Goal: Task Accomplishment & Management: Use online tool/utility

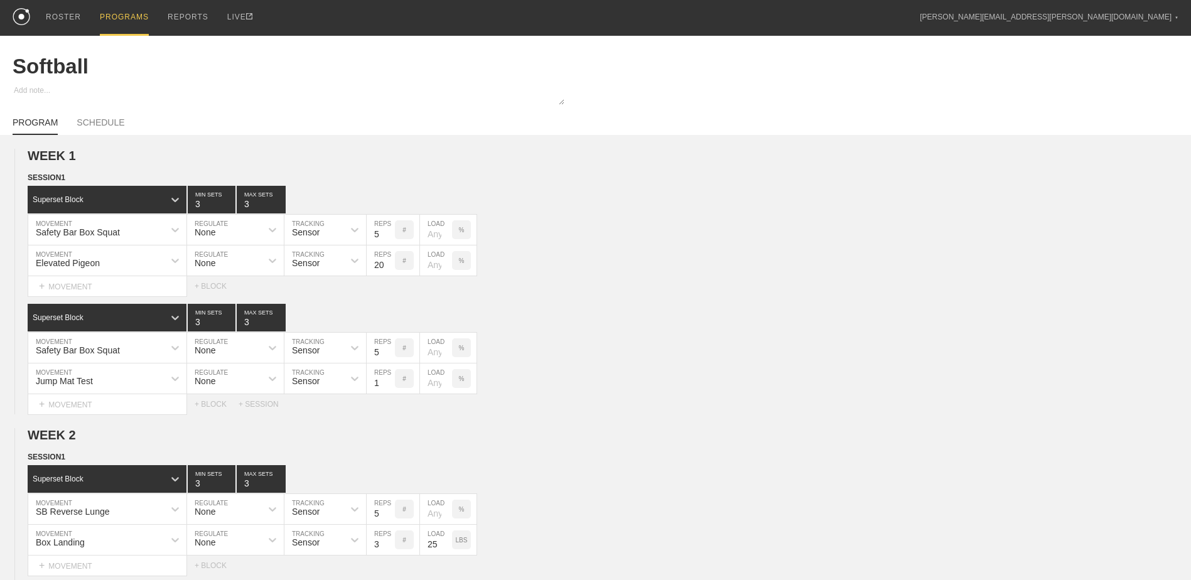
click at [127, 18] on div "PROGRAMS" at bounding box center [124, 18] width 49 height 36
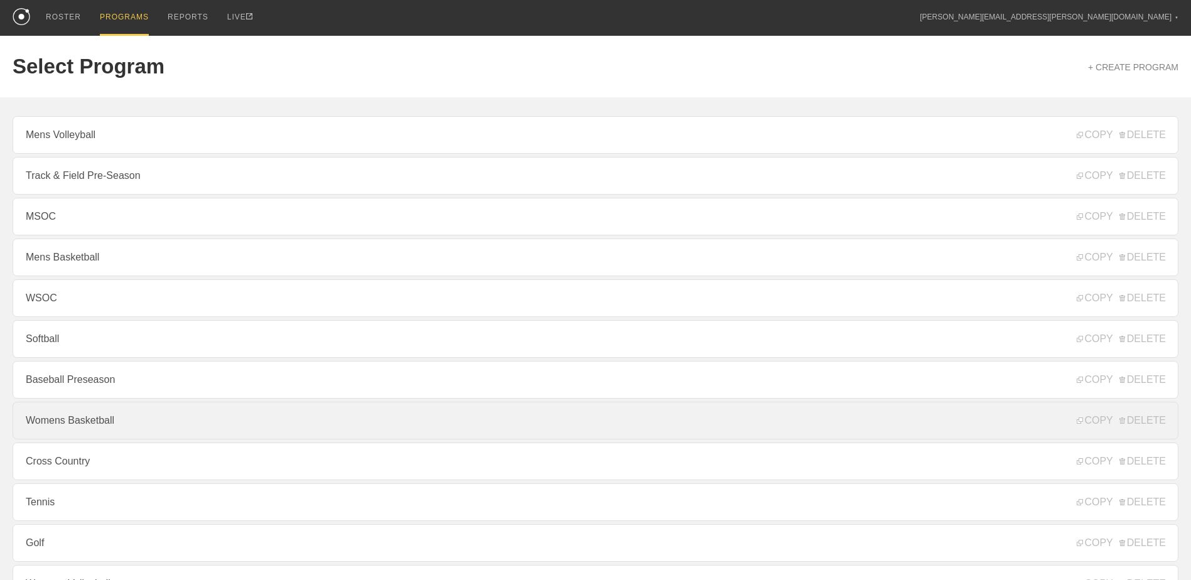
click at [226, 435] on link "Womens Basketball" at bounding box center [596, 421] width 1166 height 38
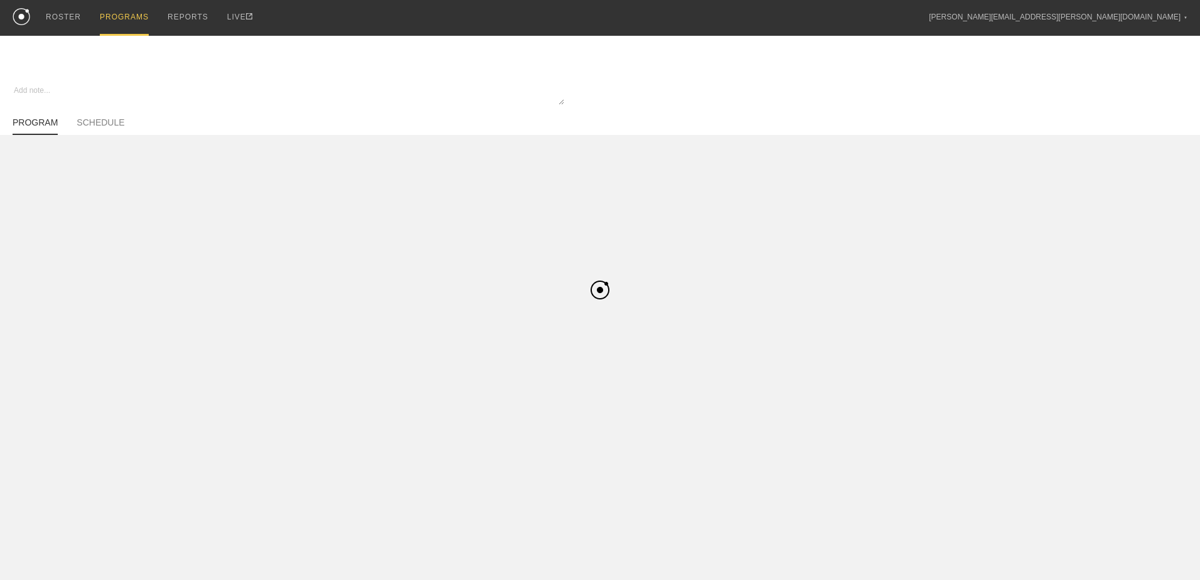
type textarea "x"
type input "Womens Basketball"
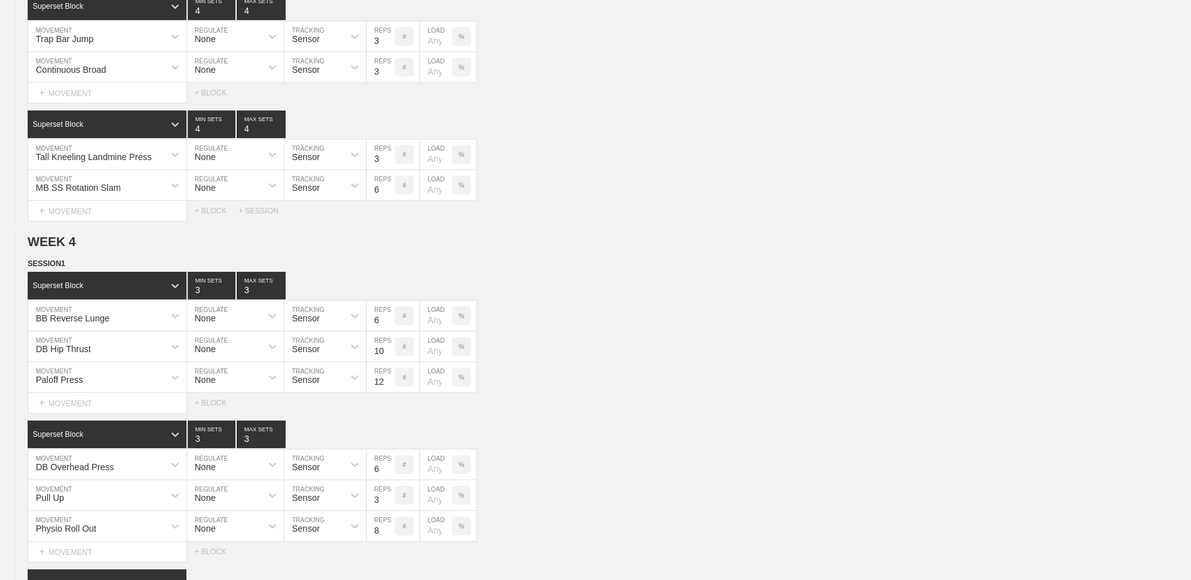
scroll to position [3223, 0]
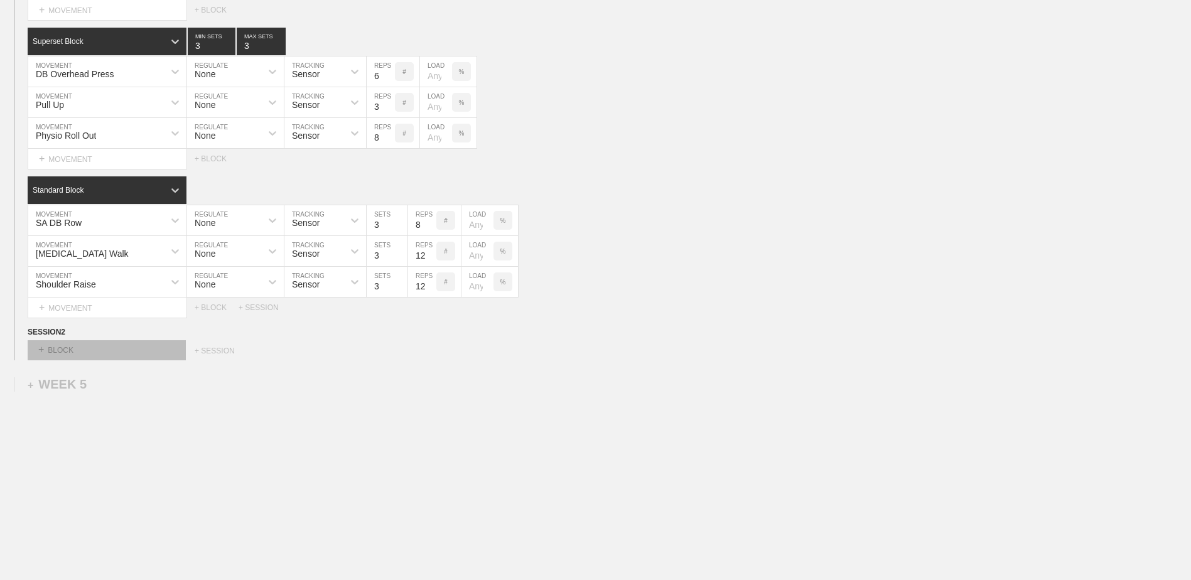
click at [146, 350] on div "+ BLOCK" at bounding box center [107, 350] width 158 height 20
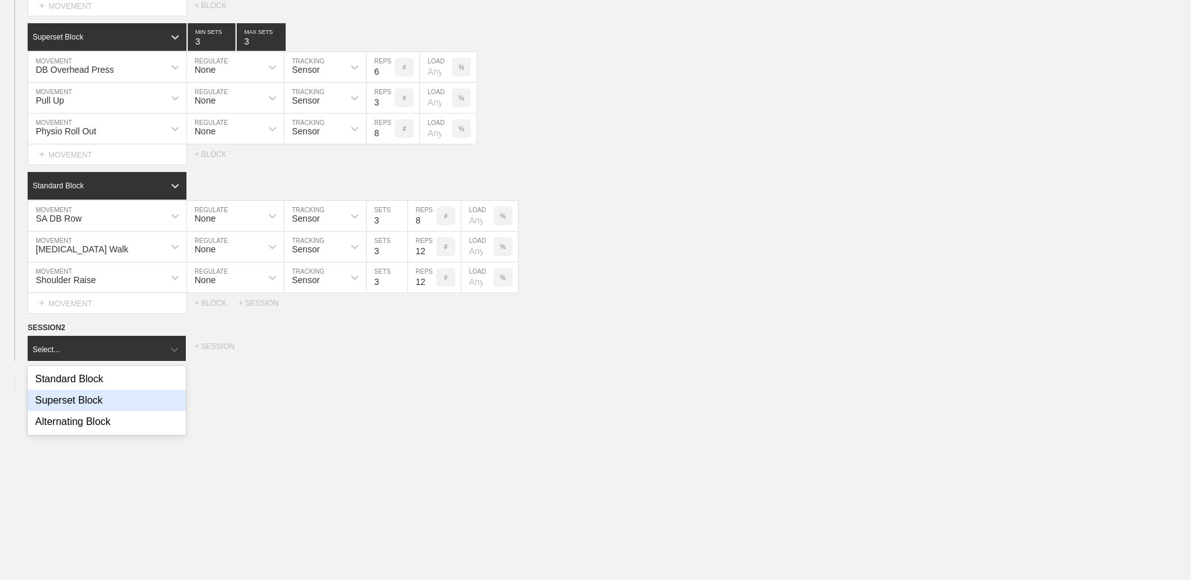
click at [117, 404] on div "Superset Block" at bounding box center [107, 400] width 158 height 21
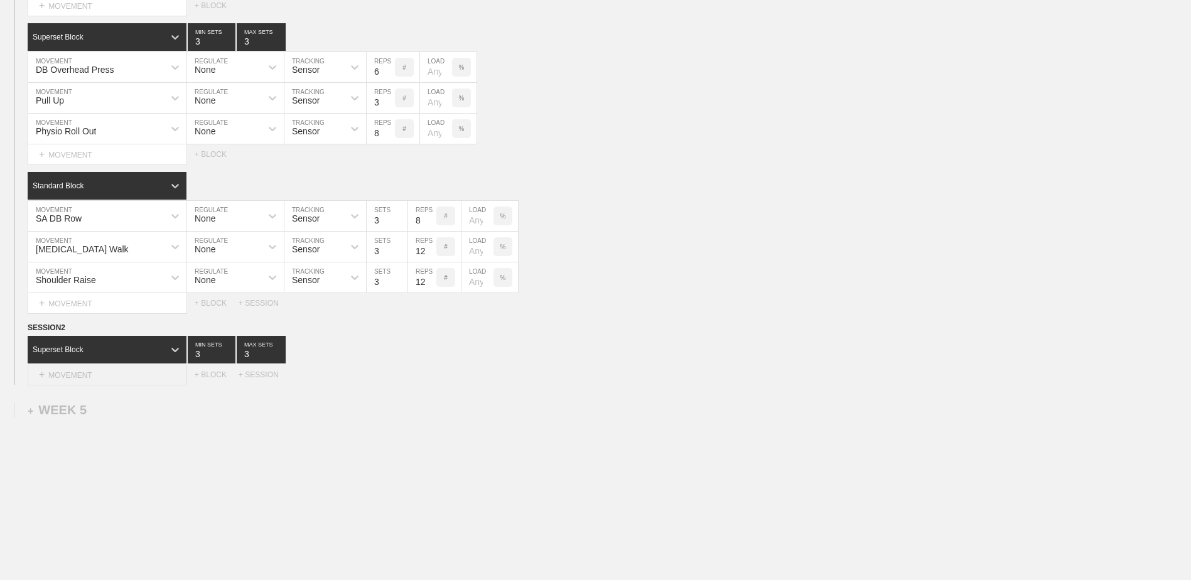
click at [114, 377] on div "+ MOVEMENT" at bounding box center [107, 375] width 159 height 21
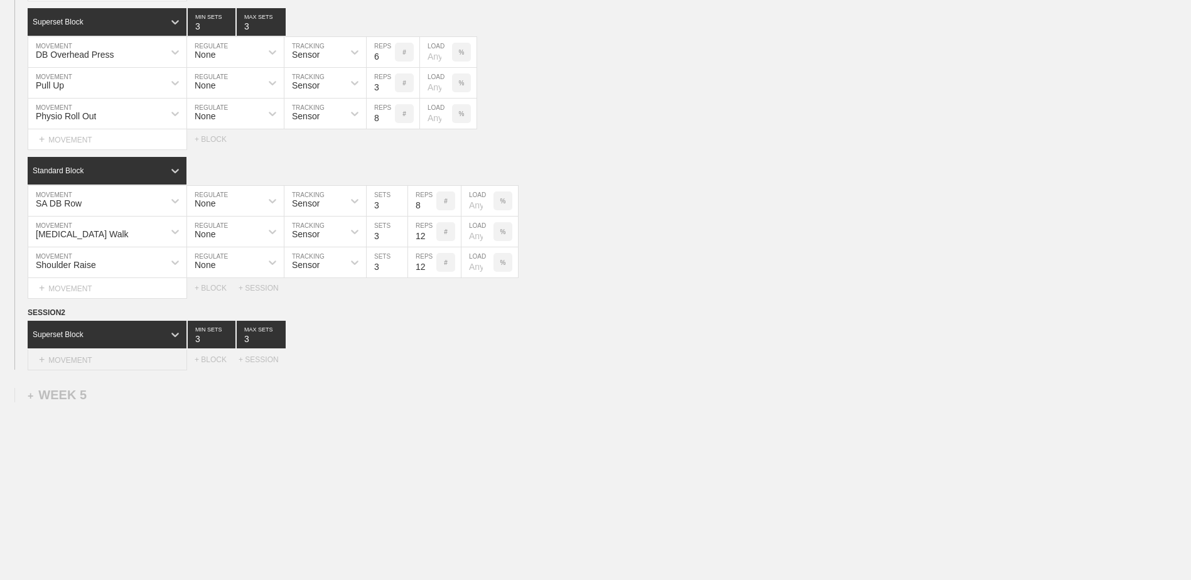
scroll to position [3240, 0]
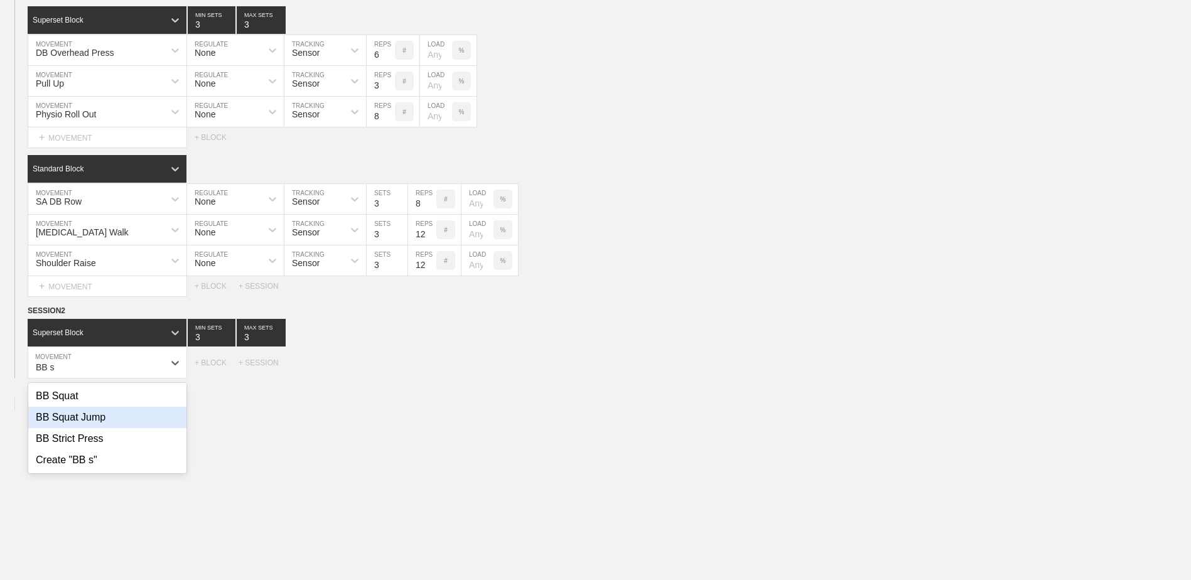
click at [116, 421] on div "BB Squat Jump" at bounding box center [107, 417] width 158 height 21
type input "BB s"
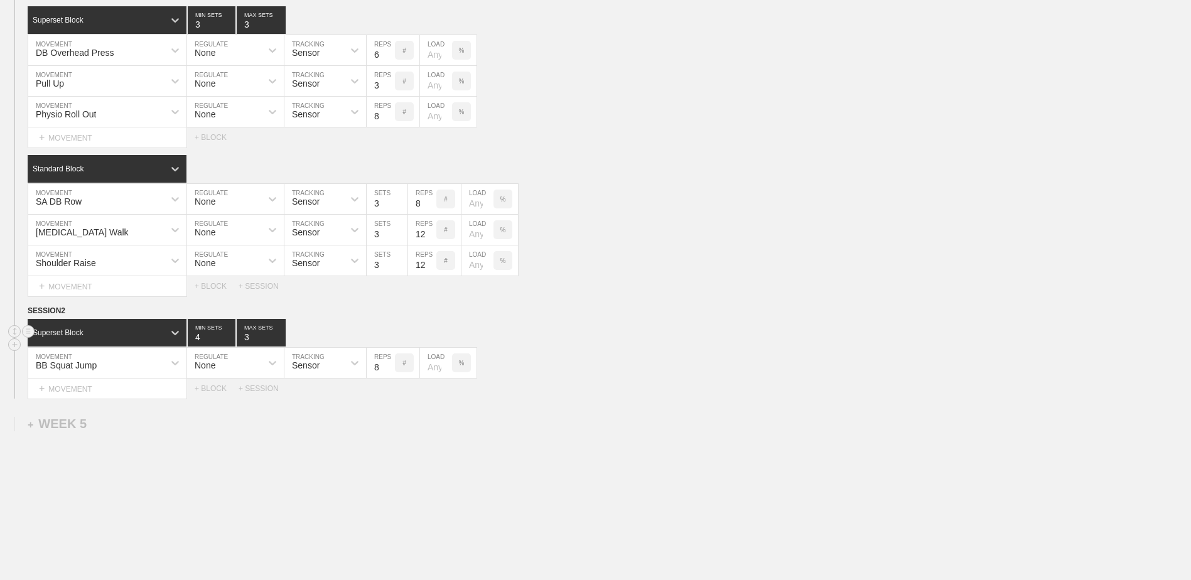
type input "4"
click at [225, 338] on input "4" at bounding box center [212, 333] width 48 height 28
type input "4"
click at [278, 339] on input "4" at bounding box center [261, 333] width 49 height 28
click at [391, 372] on input "7" at bounding box center [381, 363] width 28 height 30
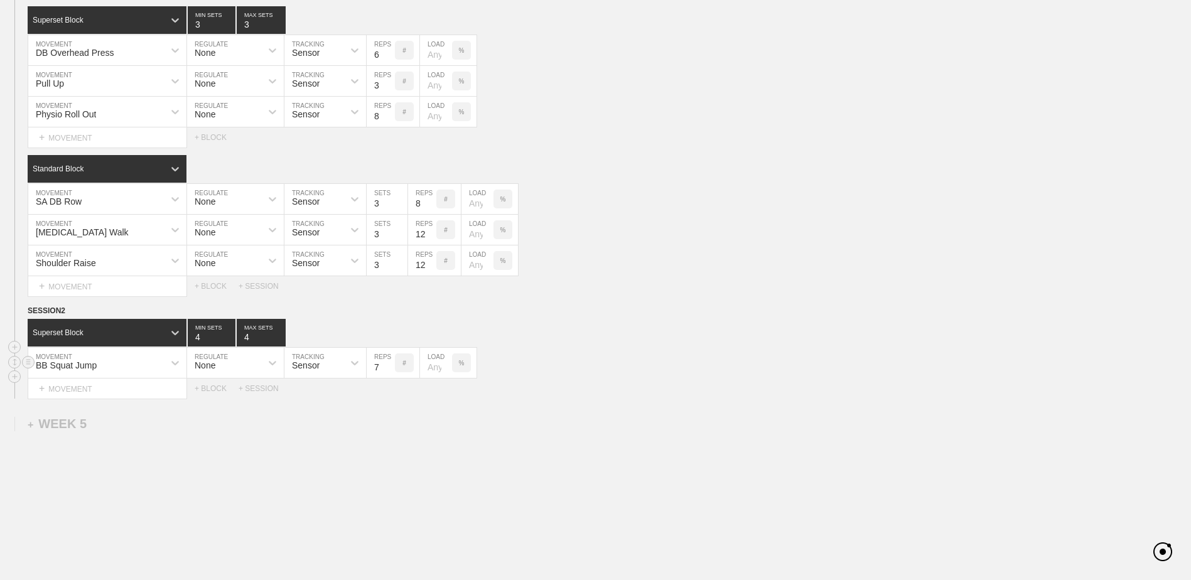
click at [390, 372] on input "6" at bounding box center [381, 363] width 28 height 30
click at [390, 372] on input "5" at bounding box center [381, 363] width 28 height 30
click at [390, 372] on input "4" at bounding box center [381, 363] width 28 height 30
click at [390, 372] on input "3" at bounding box center [381, 363] width 28 height 30
click at [388, 372] on input "2" at bounding box center [381, 363] width 28 height 30
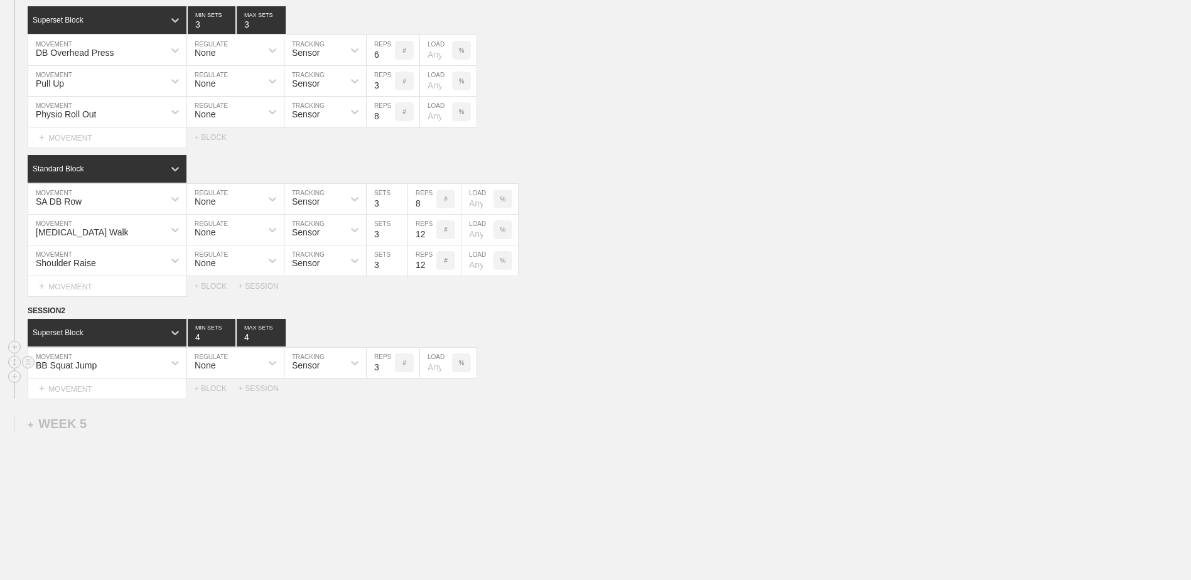
type input "3"
click at [391, 367] on input "3" at bounding box center [381, 363] width 28 height 30
click at [116, 397] on div "+ MOVEMENT" at bounding box center [107, 389] width 159 height 21
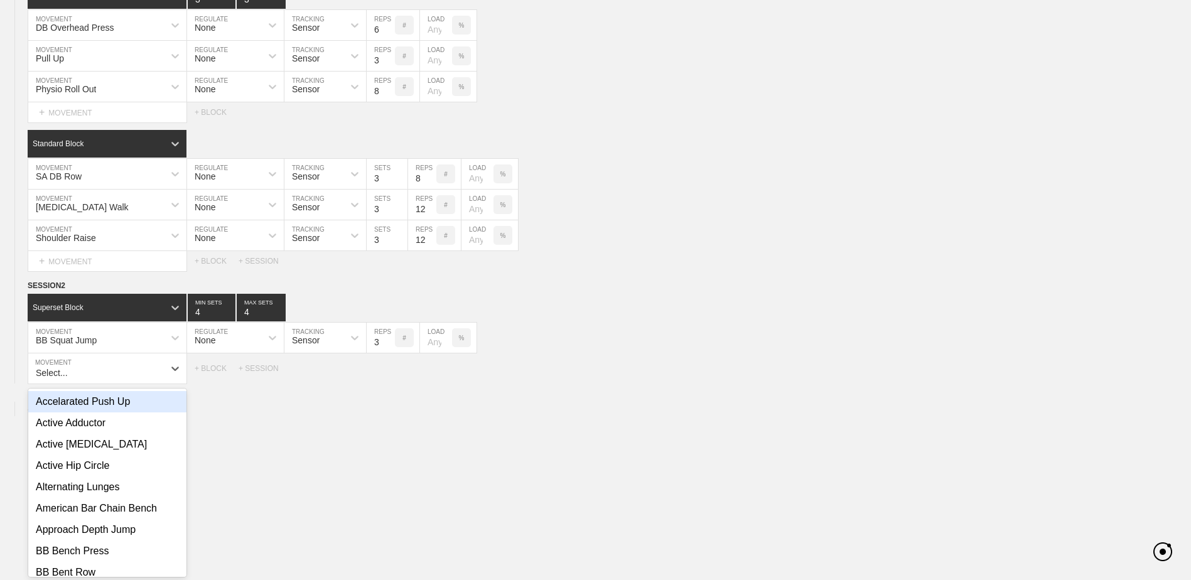
scroll to position [3271, 0]
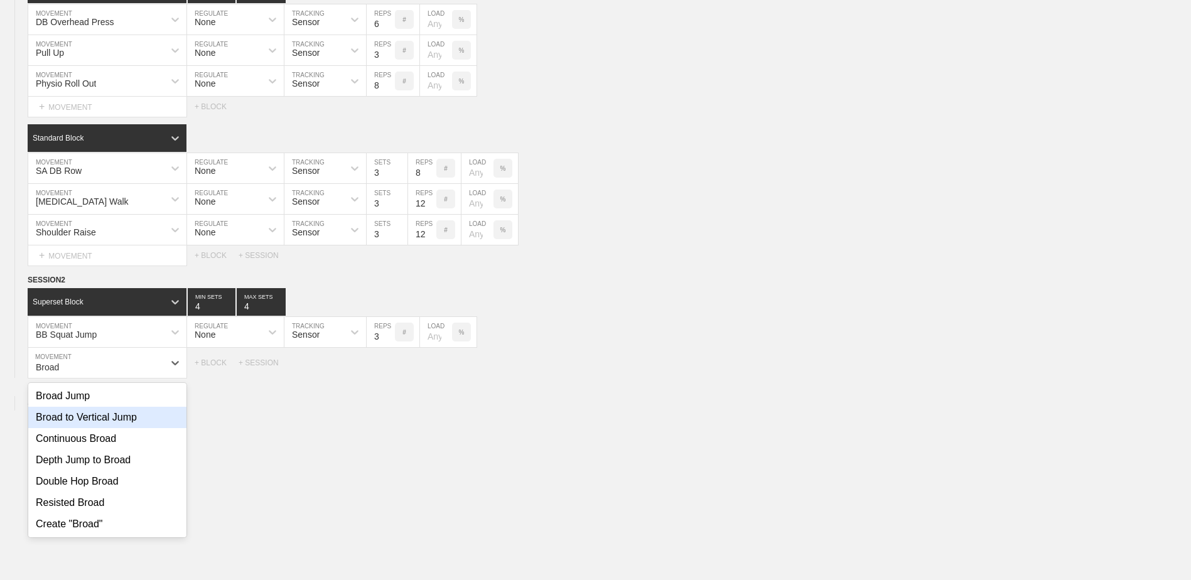
click at [128, 421] on div "Broad to Vertical Jump" at bounding box center [107, 417] width 158 height 21
type input "Broad"
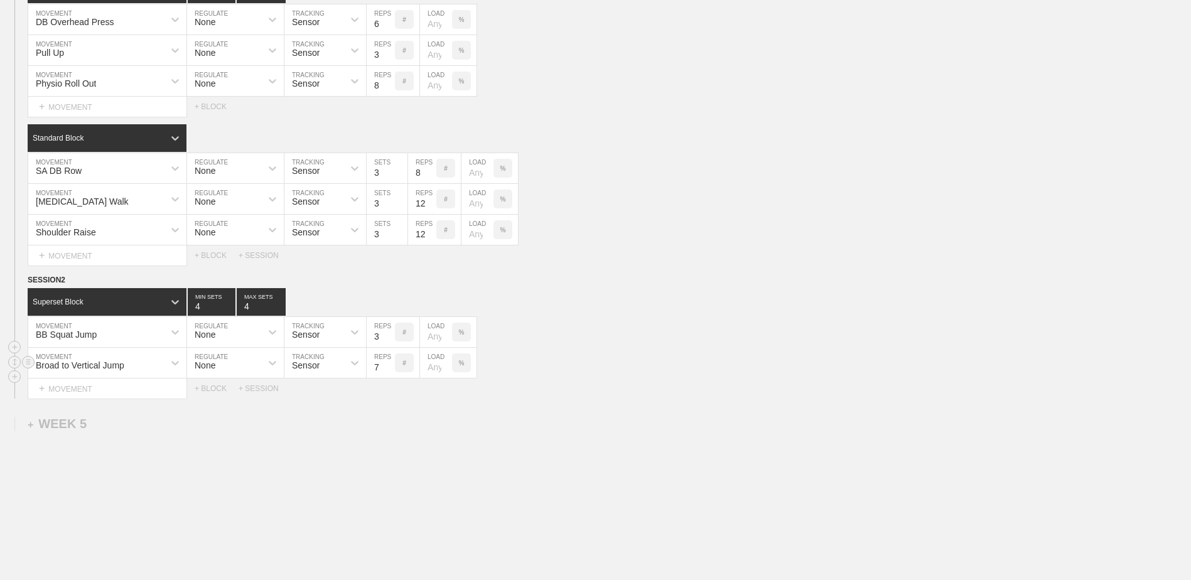
click at [387, 372] on input "7" at bounding box center [381, 363] width 28 height 30
click at [387, 372] on input "6" at bounding box center [381, 363] width 28 height 30
click at [387, 372] on input "5" at bounding box center [381, 363] width 28 height 30
click at [387, 372] on input "4" at bounding box center [381, 363] width 28 height 30
type input "3"
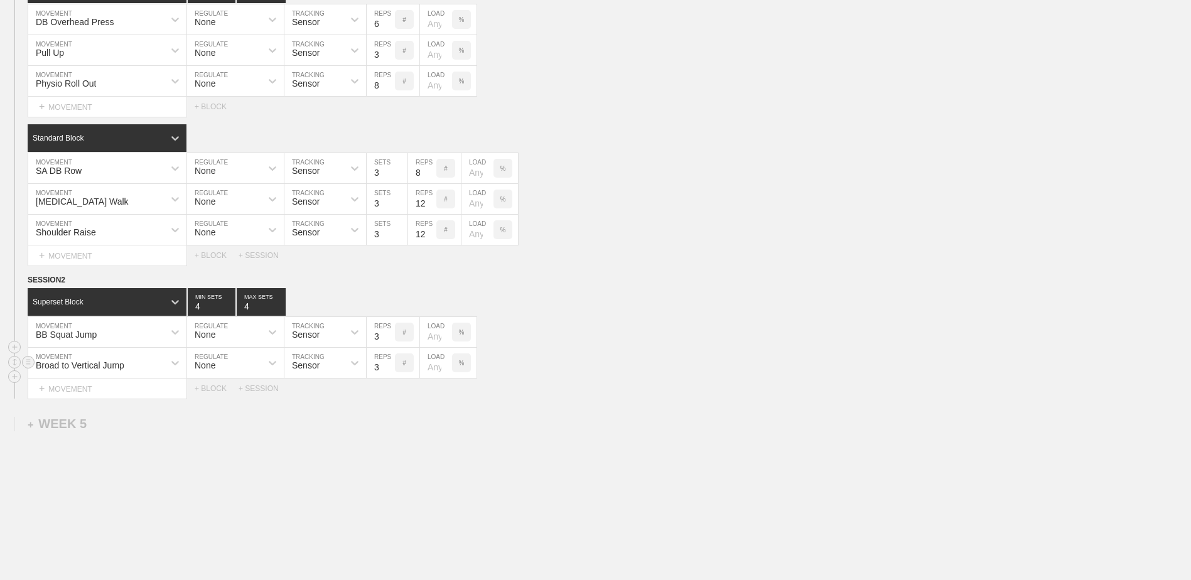
click at [387, 372] on input "3" at bounding box center [381, 363] width 28 height 30
click at [214, 392] on div "+ BLOCK" at bounding box center [217, 388] width 44 height 9
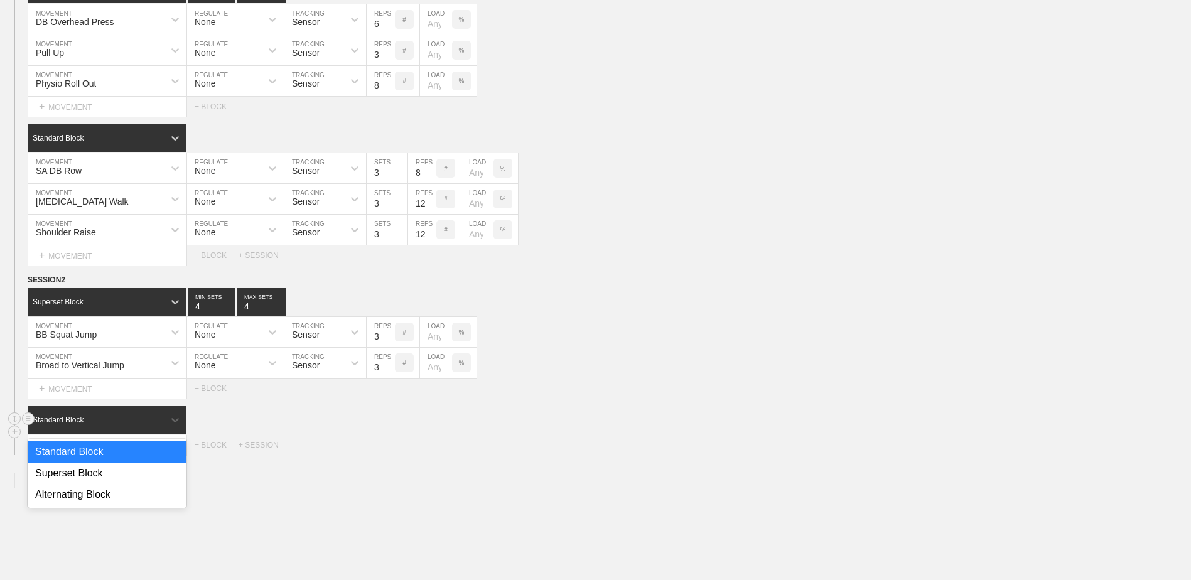
click at [100, 424] on div "Standard Block" at bounding box center [96, 419] width 136 height 11
click at [93, 477] on div "Superset Block" at bounding box center [107, 473] width 159 height 21
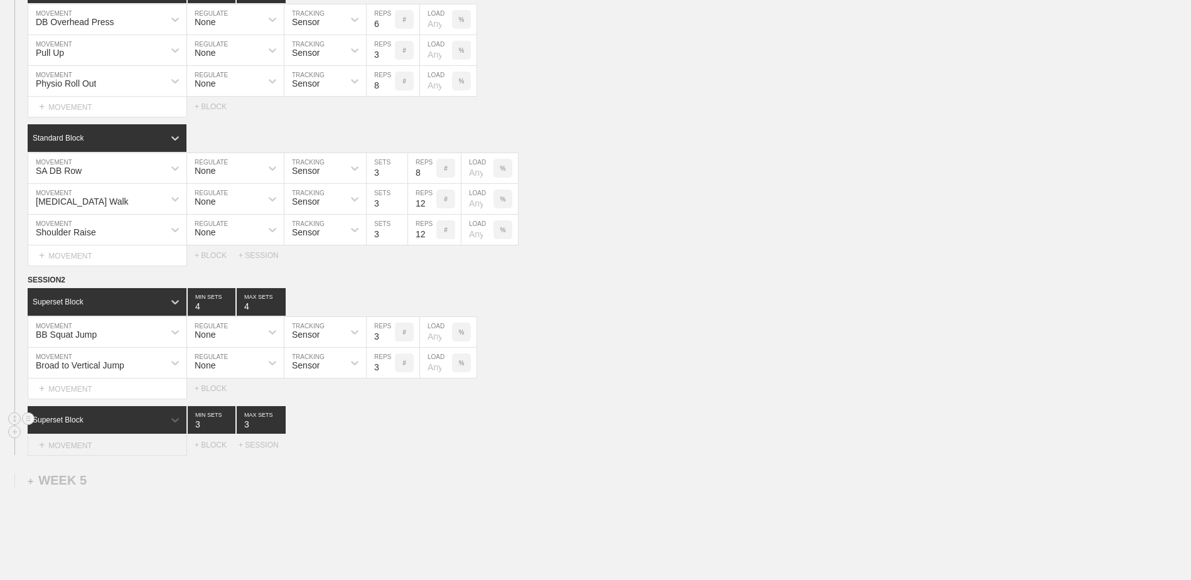
click at [102, 448] on div "+ MOVEMENT" at bounding box center [107, 445] width 159 height 21
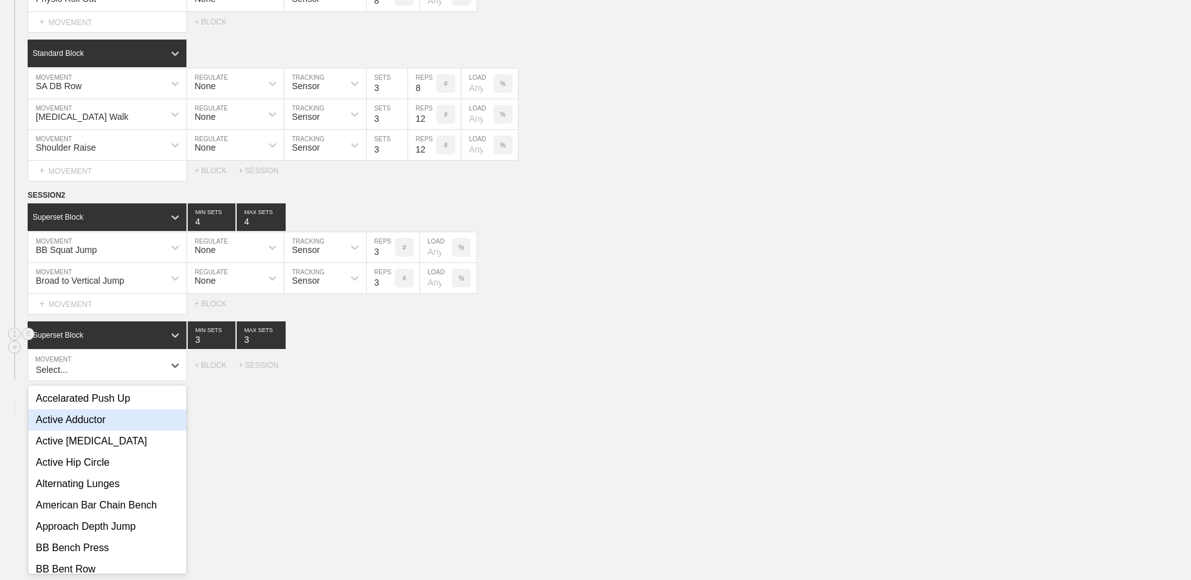
scroll to position [3358, 0]
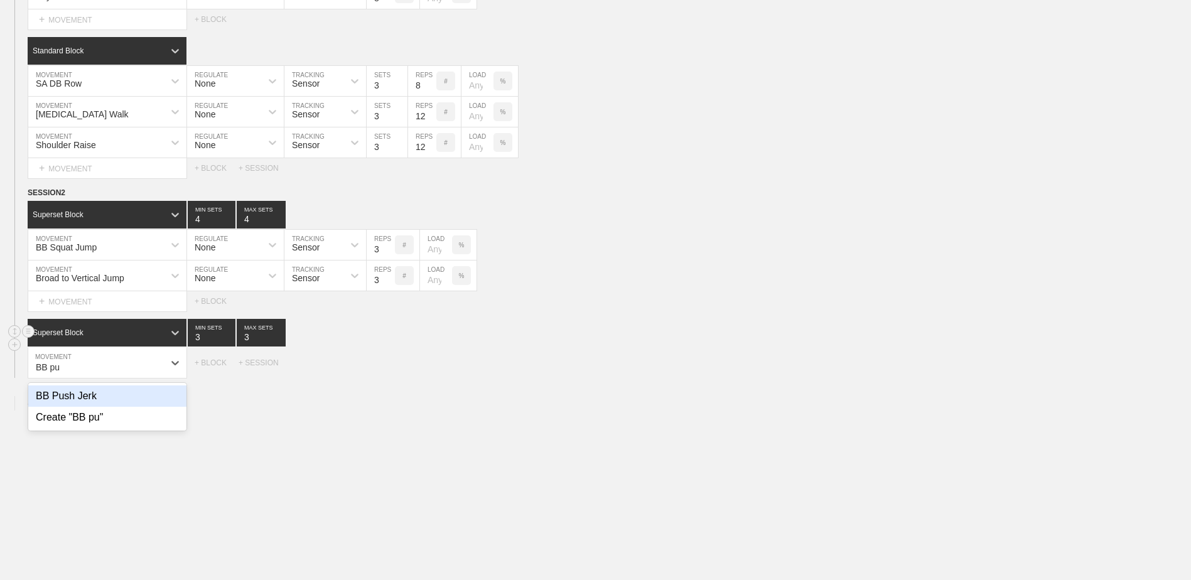
click at [113, 403] on div "BB Push Jerk" at bounding box center [107, 396] width 158 height 21
type input "BB pu"
click at [384, 376] on input "8" at bounding box center [381, 363] width 28 height 30
click at [389, 370] on input "9" at bounding box center [381, 363] width 28 height 30
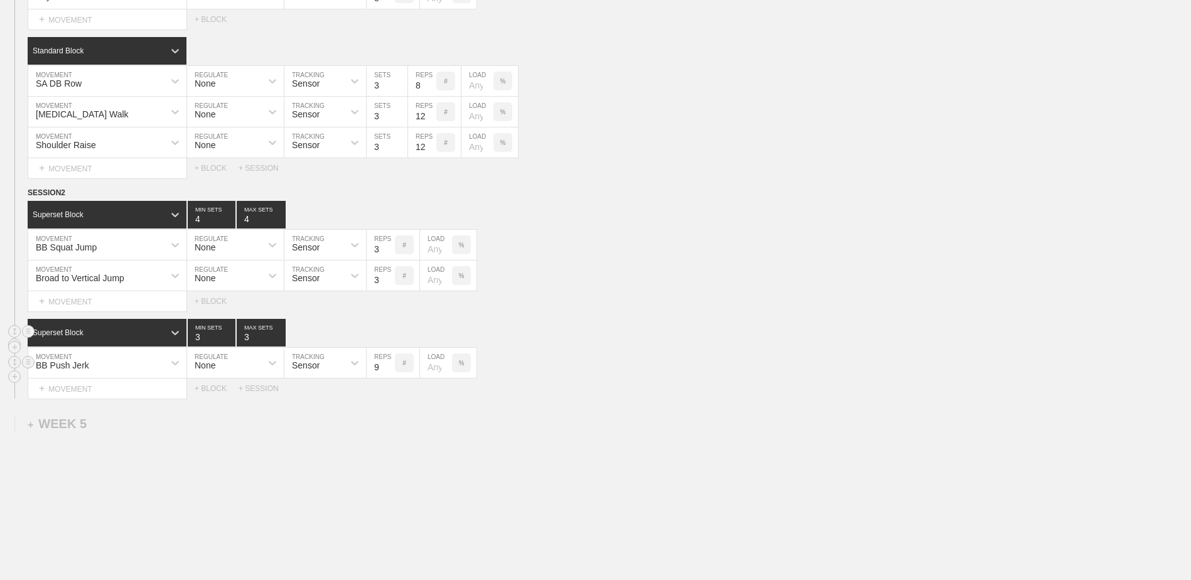
click at [389, 375] on input "8" at bounding box center [381, 363] width 28 height 30
click at [390, 369] on input "9" at bounding box center [381, 363] width 28 height 30
click at [388, 372] on input "8" at bounding box center [381, 363] width 28 height 30
click at [388, 372] on input "7" at bounding box center [381, 363] width 28 height 30
click at [388, 372] on input "6" at bounding box center [381, 363] width 28 height 30
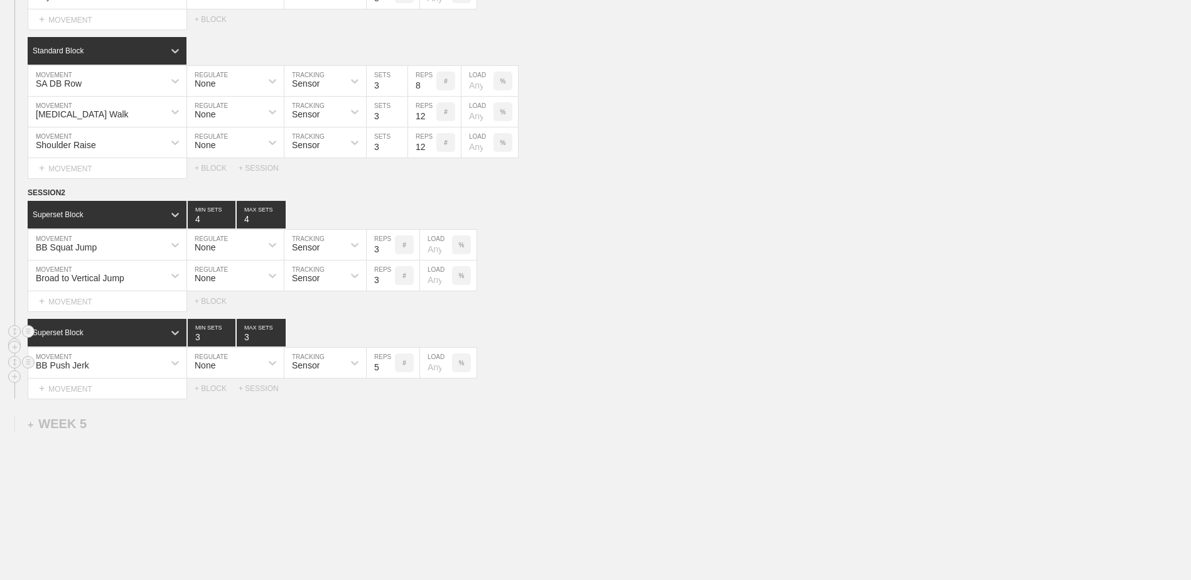
click at [388, 372] on input "5" at bounding box center [381, 363] width 28 height 30
click at [388, 372] on input "4" at bounding box center [381, 363] width 28 height 30
type input "3"
click at [388, 372] on input "3" at bounding box center [381, 363] width 28 height 30
type input "4"
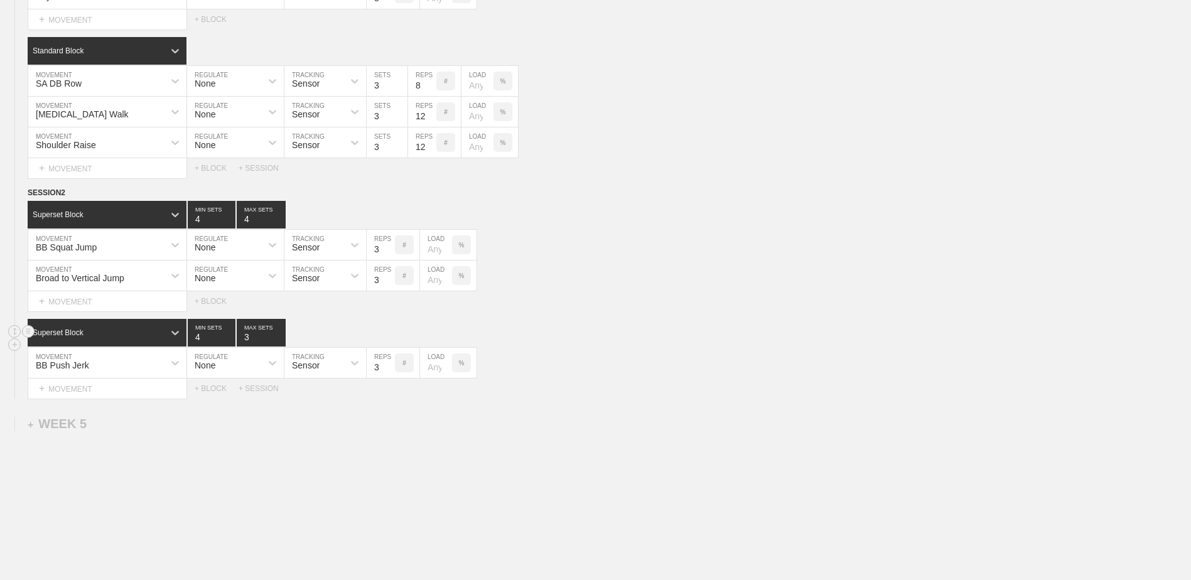
click at [230, 338] on input "4" at bounding box center [212, 333] width 48 height 28
type input "4"
click at [281, 337] on input "4" at bounding box center [261, 333] width 49 height 28
click at [141, 396] on div "+ MOVEMENT" at bounding box center [107, 389] width 159 height 21
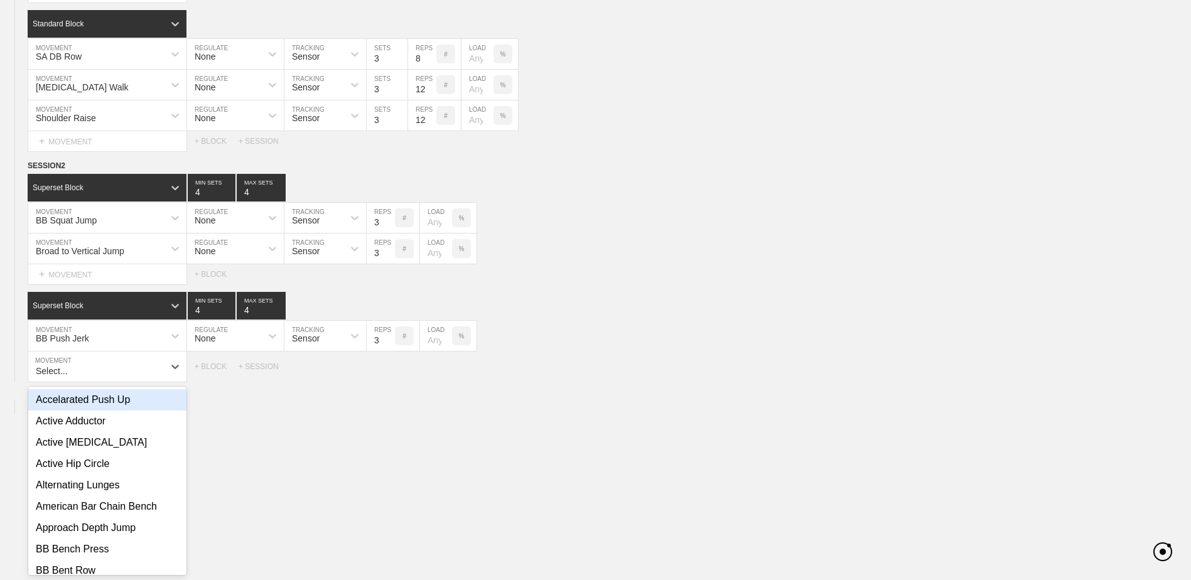
scroll to position [3389, 0]
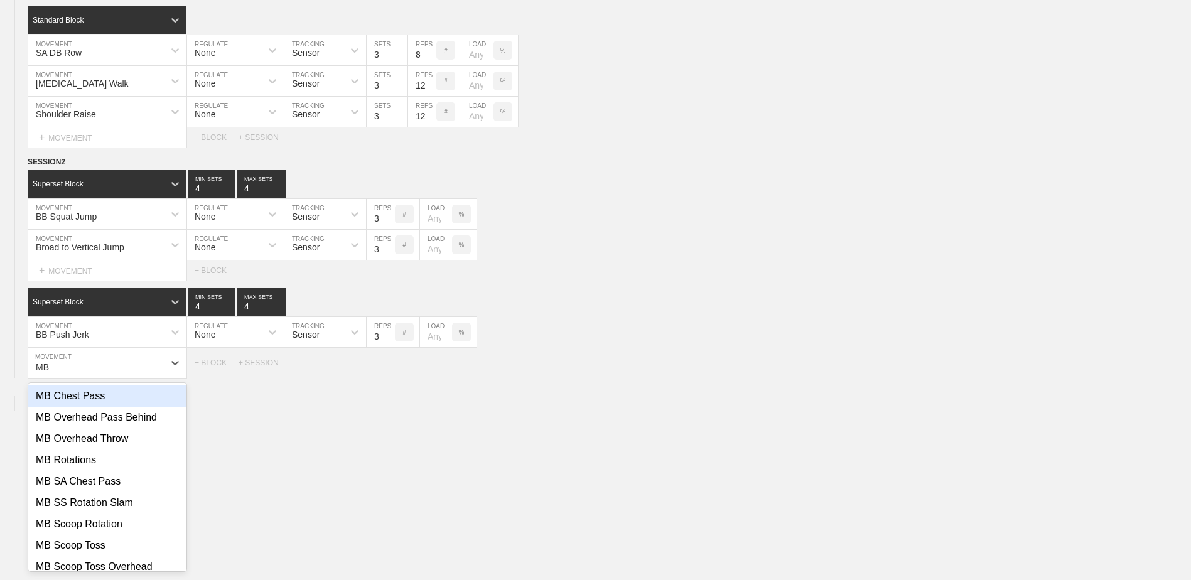
type input "M"
type input "O"
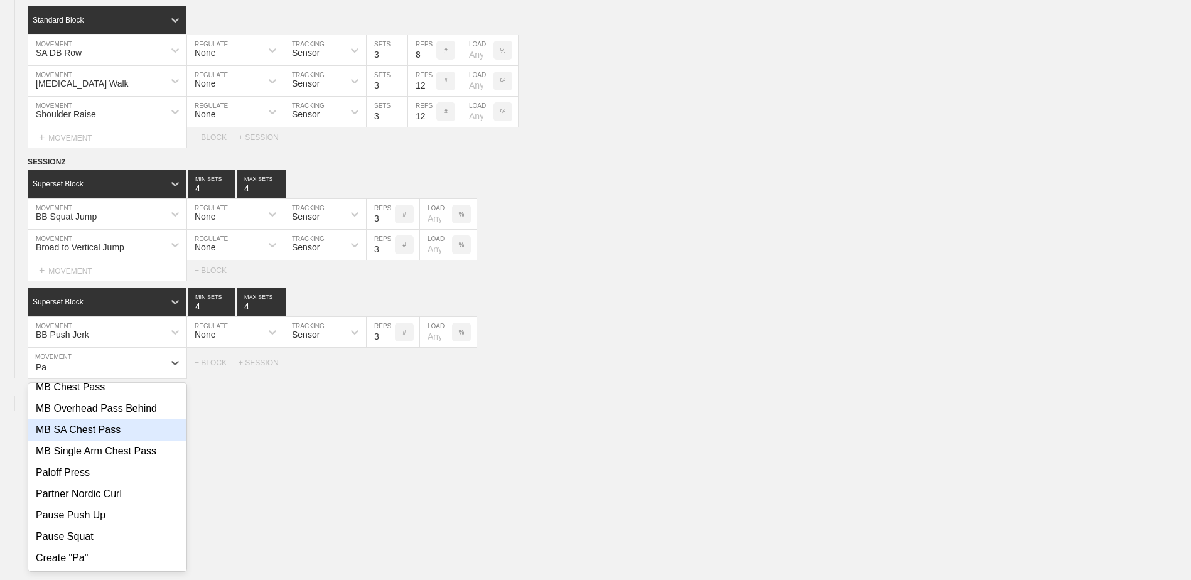
scroll to position [0, 0]
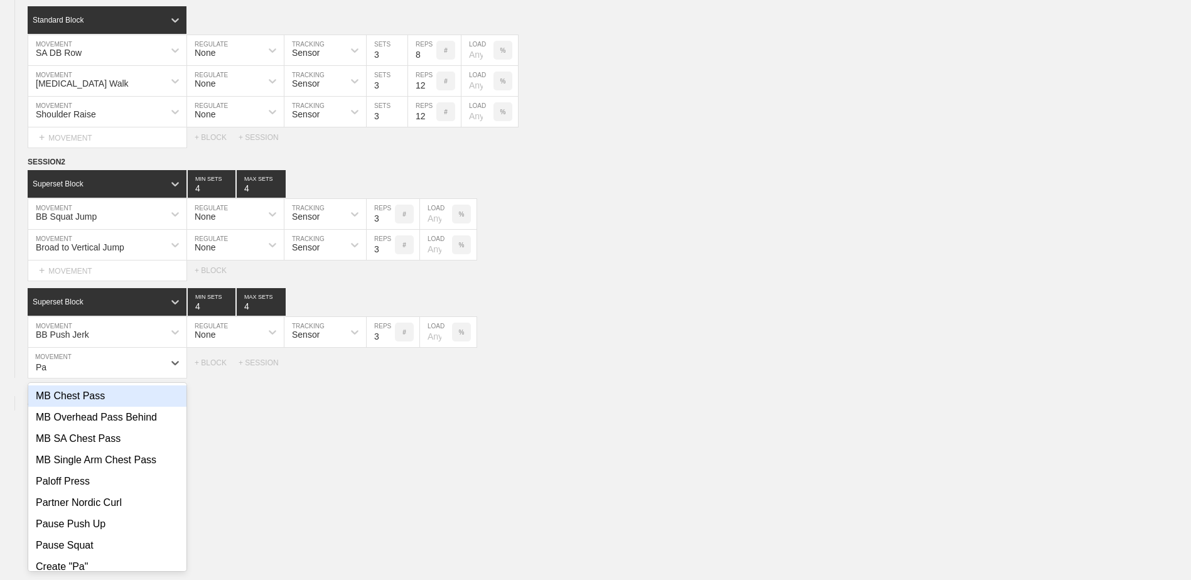
click at [132, 396] on div "MB Chest Pass" at bounding box center [107, 396] width 158 height 21
type input "Pa"
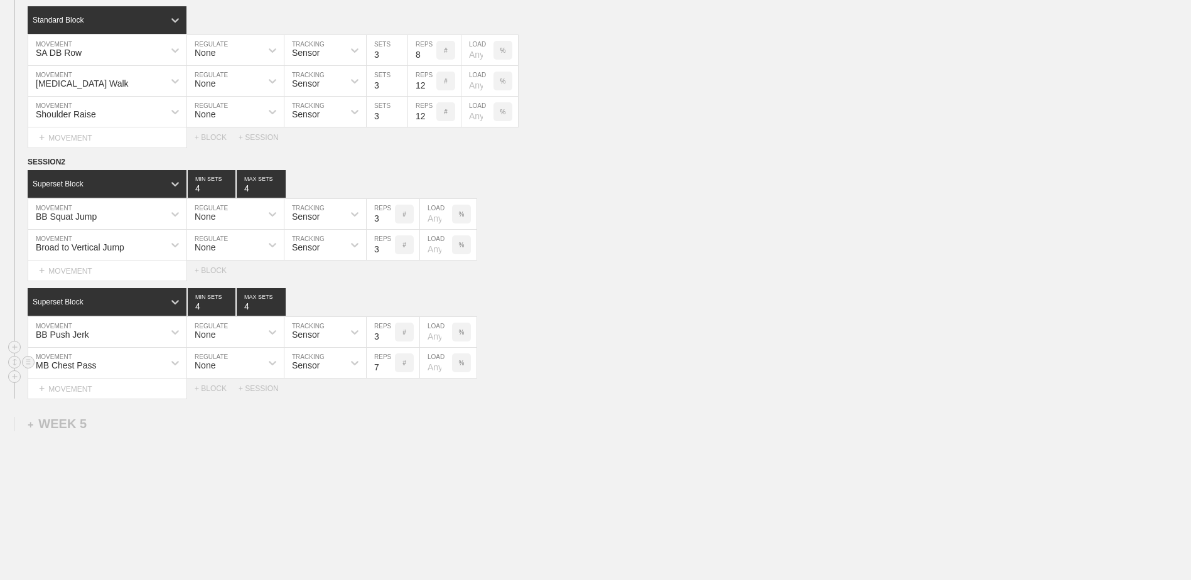
click at [388, 375] on input "7" at bounding box center [381, 363] width 28 height 30
click at [388, 375] on input "6" at bounding box center [381, 363] width 28 height 30
click at [388, 375] on input "5" at bounding box center [381, 363] width 28 height 30
click at [388, 375] on input "4" at bounding box center [381, 363] width 28 height 30
type input "3"
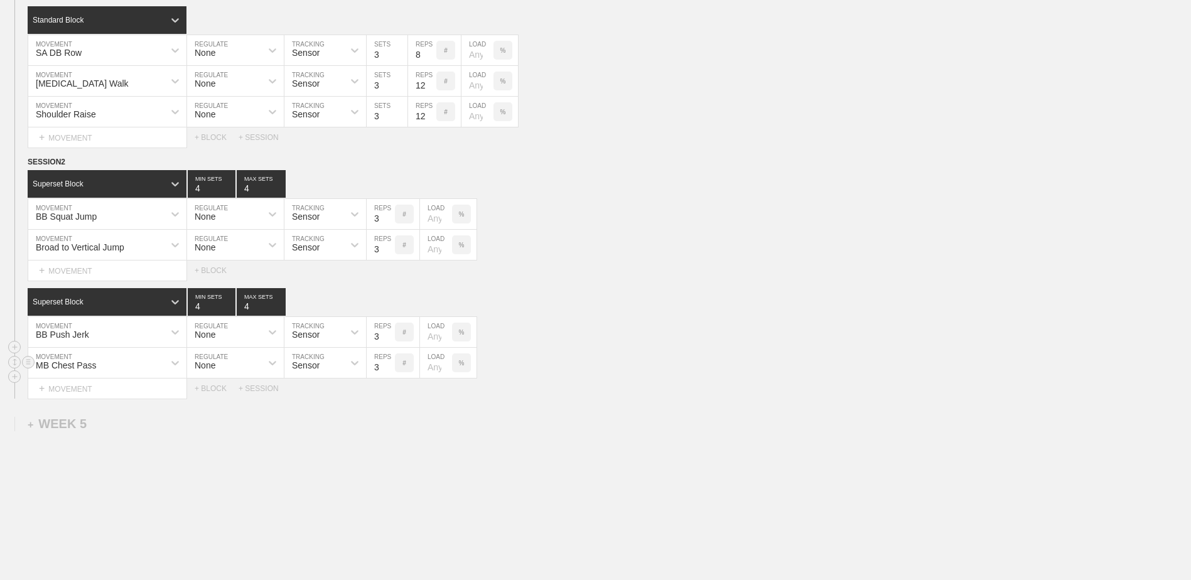
click at [388, 375] on input "3" at bounding box center [381, 363] width 28 height 30
